Goal: Transaction & Acquisition: Purchase product/service

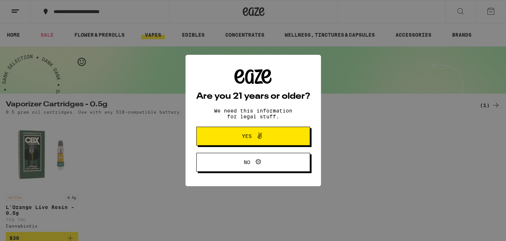
click at [260, 138] on icon at bounding box center [259, 135] width 9 height 9
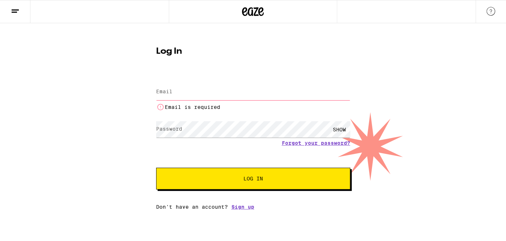
type input "iluvmaryjane80@gmail.com"
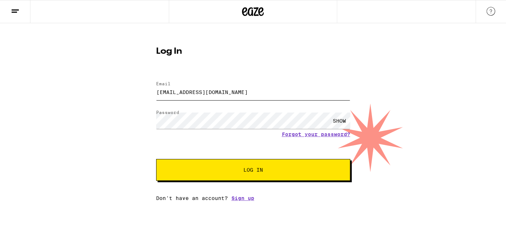
click at [156, 159] on button "Log In" at bounding box center [253, 170] width 194 height 22
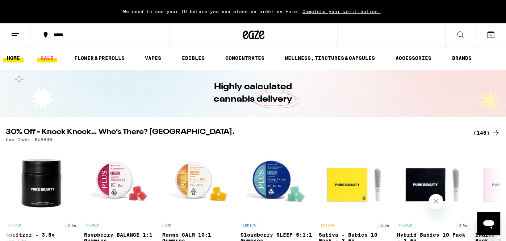
click at [51, 56] on link "SALE" at bounding box center [47, 58] width 20 height 9
click at [13, 36] on icon at bounding box center [15, 34] width 9 height 9
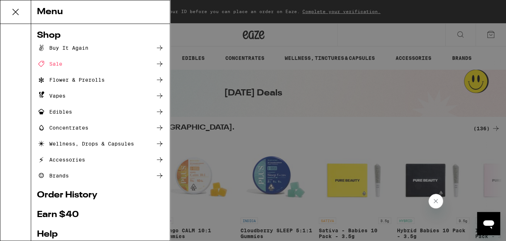
click at [270, 102] on div "Menu Shop Buy It Again Sale Flower & Prerolls Vapes Edibles Concentrates Wellne…" at bounding box center [253, 120] width 506 height 241
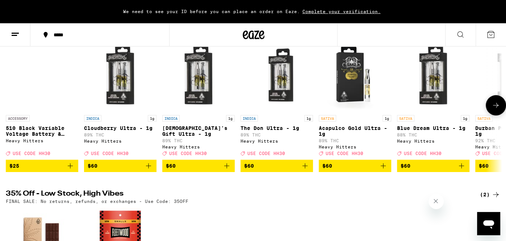
scroll to position [260, 0]
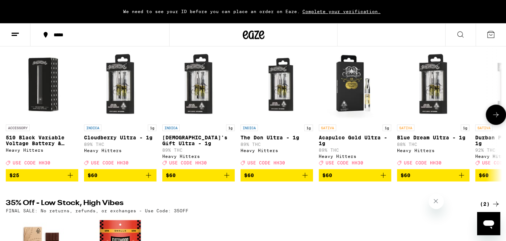
click at [493, 119] on icon at bounding box center [496, 114] width 9 height 9
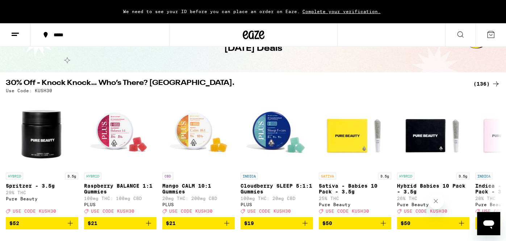
scroll to position [43, 0]
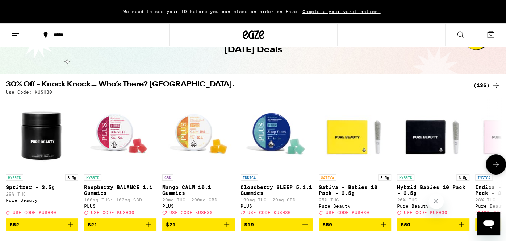
click at [494, 168] on icon at bounding box center [496, 164] width 9 height 9
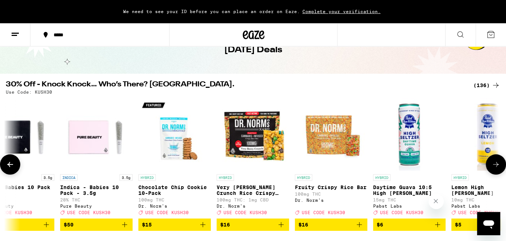
scroll to position [0, 416]
click at [494, 168] on icon at bounding box center [496, 164] width 9 height 9
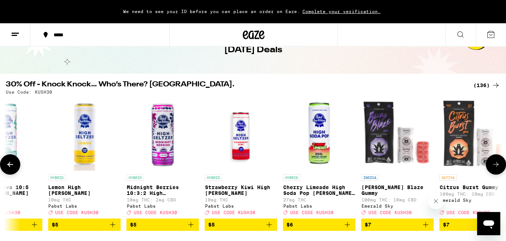
scroll to position [0, 831]
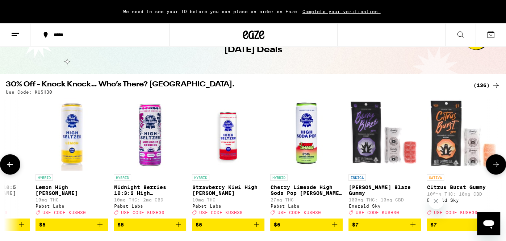
click at [494, 168] on icon at bounding box center [496, 164] width 9 height 9
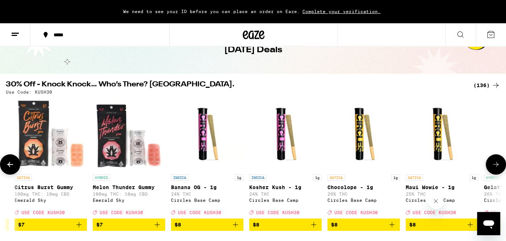
scroll to position [0, 1247]
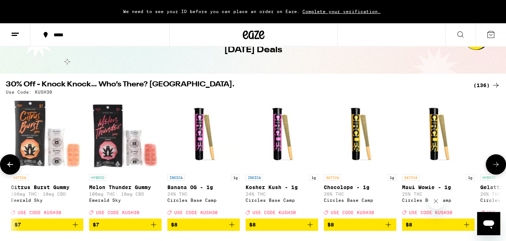
click at [492, 168] on icon at bounding box center [496, 164] width 9 height 9
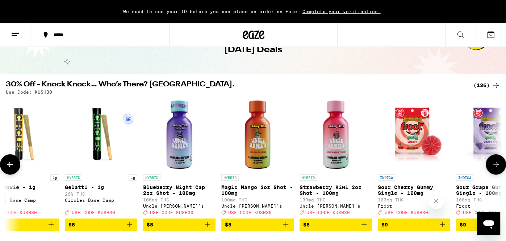
click at [128, 228] on icon "Add to bag" at bounding box center [129, 224] width 9 height 9
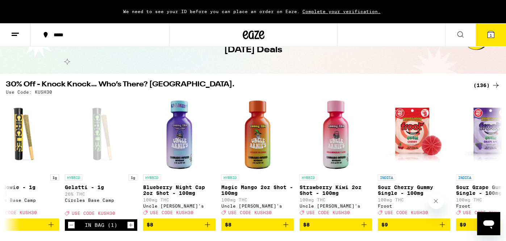
click at [493, 33] on icon at bounding box center [491, 34] width 7 height 7
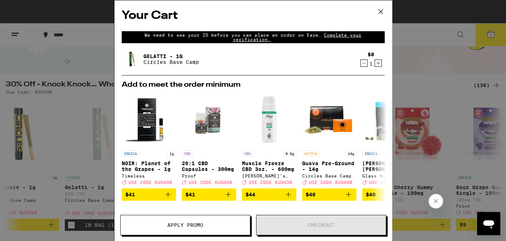
click at [176, 224] on span "Apply Promo" at bounding box center [185, 224] width 36 height 5
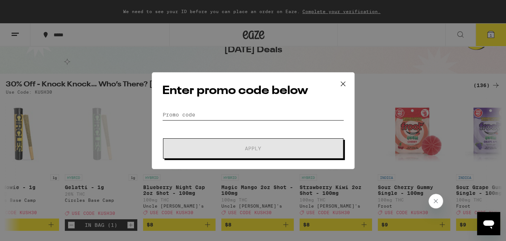
click at [197, 113] on input "Promo Code" at bounding box center [253, 114] width 182 height 11
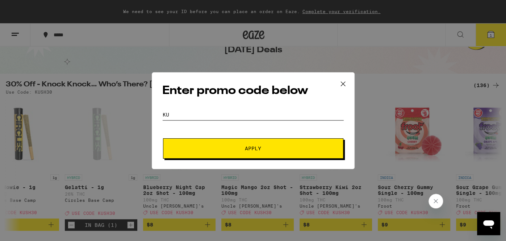
type input "ku"
click at [210, 152] on button "Apply" at bounding box center [253, 148] width 180 height 20
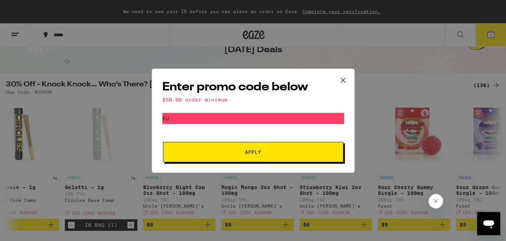
click at [262, 147] on button "Apply" at bounding box center [253, 152] width 180 height 20
drag, startPoint x: 231, startPoint y: 122, endPoint x: 46, endPoint y: 103, distance: 186.8
click at [46, 103] on div "Enter promo code below $50.00 order minimum Promo Code ku Apply" at bounding box center [253, 120] width 506 height 241
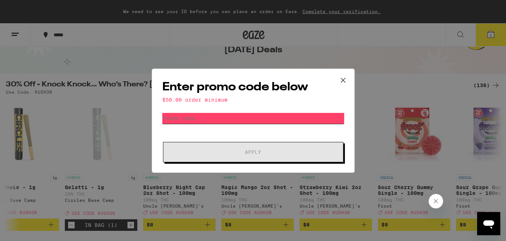
type input "TREAT30"
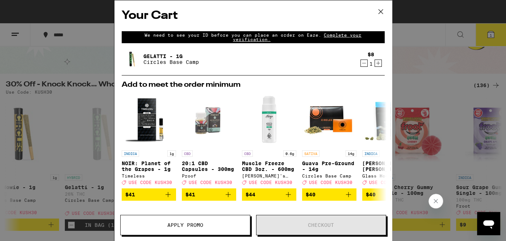
click at [144, 225] on span "Apply Promo" at bounding box center [185, 224] width 129 height 5
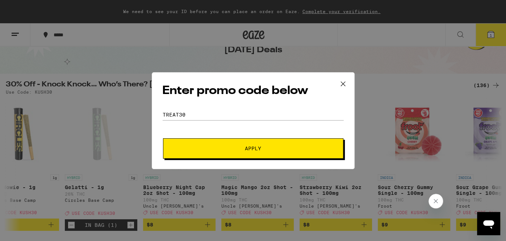
click at [196, 153] on button "Apply" at bounding box center [253, 148] width 180 height 20
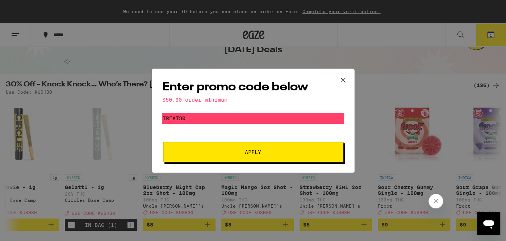
click at [343, 81] on icon at bounding box center [343, 80] width 11 height 11
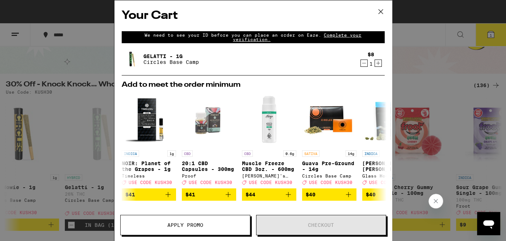
click at [342, 81] on h2 "Add to meet the order minimum" at bounding box center [253, 84] width 263 height 7
click at [383, 13] on icon at bounding box center [380, 11] width 11 height 11
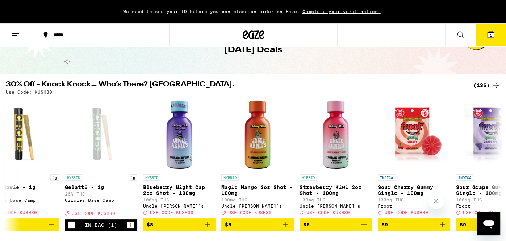
click at [18, 36] on icon at bounding box center [15, 34] width 9 height 9
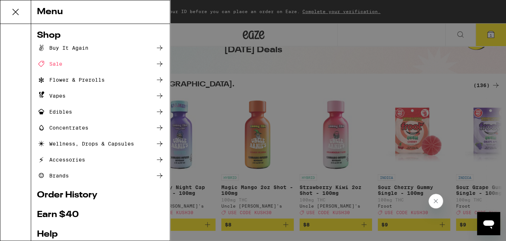
click at [126, 206] on ul "Shop Buy It Again Sale Flower & Prerolls Vapes Edibles Concentrates Wellness, D…" at bounding box center [100, 172] width 127 height 283
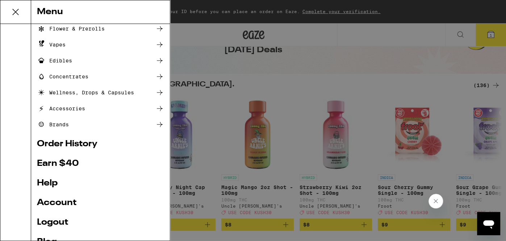
scroll to position [58, 0]
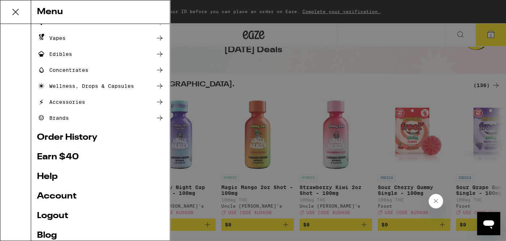
click at [71, 196] on link "Account" at bounding box center [100, 196] width 127 height 9
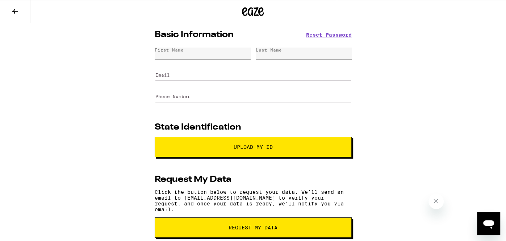
type input "iluvmaryjane80@gmail.com"
type input "(916) 598-0484"
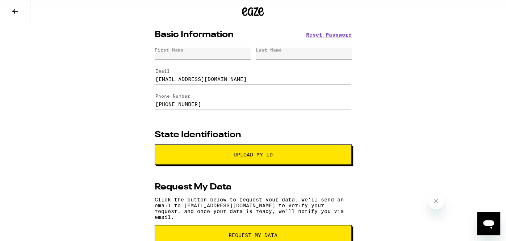
click at [21, 6] on button at bounding box center [15, 11] width 30 height 23
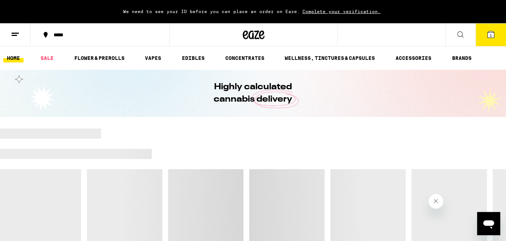
click at [10, 36] on button at bounding box center [15, 35] width 30 height 23
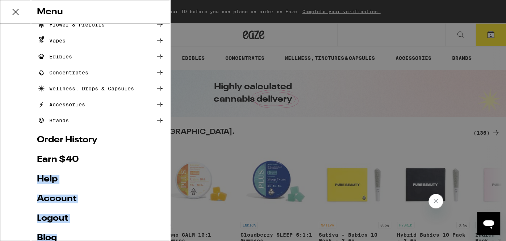
drag, startPoint x: 132, startPoint y: 208, endPoint x: 127, endPoint y: 240, distance: 33.0
click at [127, 240] on ul "Shop Buy It Again Sale Flower & Prerolls Vapes Edibles Concentrates Wellness, D…" at bounding box center [100, 117] width 127 height 283
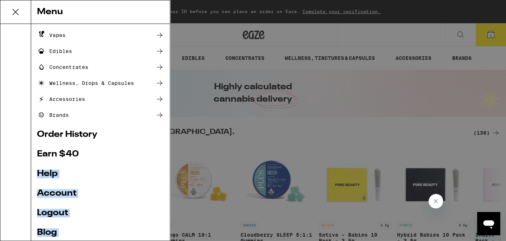
click at [41, 213] on link "Logout" at bounding box center [100, 212] width 127 height 9
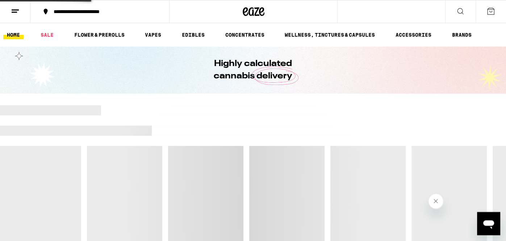
scroll to position [43, 0]
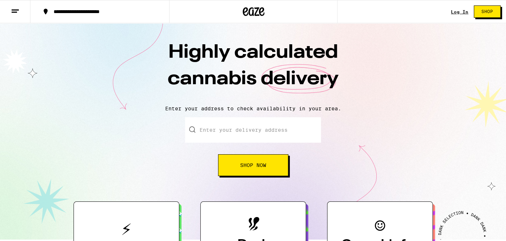
click at [462, 12] on link "Log In" at bounding box center [459, 11] width 17 height 5
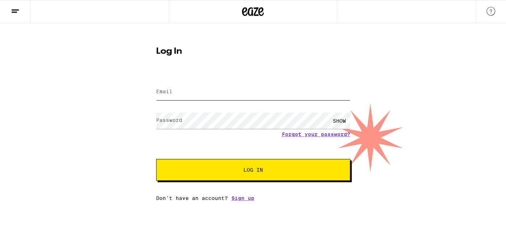
click at [265, 96] on input "Email" at bounding box center [253, 92] width 194 height 16
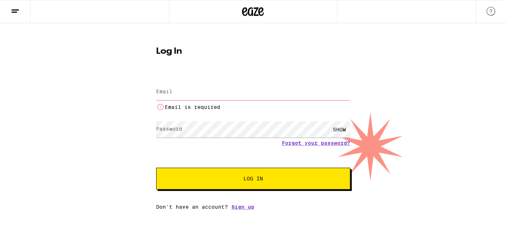
type input "virginiaborn80@gmail.com"
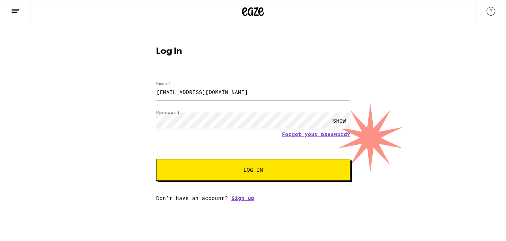
click at [280, 175] on button "Log In" at bounding box center [253, 170] width 194 height 22
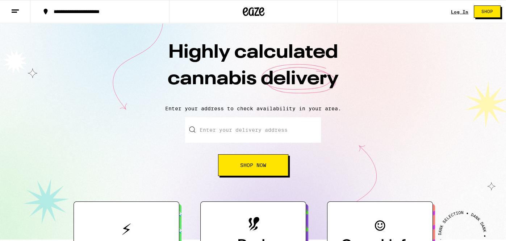
click at [463, 9] on link "Log In" at bounding box center [459, 11] width 17 height 5
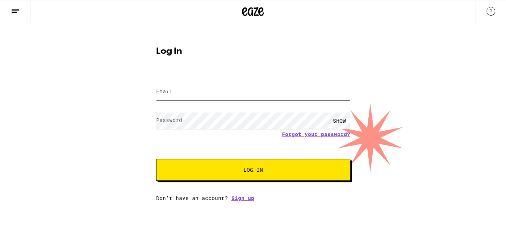
click at [167, 86] on input "Email" at bounding box center [253, 92] width 194 height 16
type input "kikistaywoke80@outlook.com"
click at [315, 163] on button "Log In" at bounding box center [253, 170] width 194 height 22
